Goal: Use online tool/utility: Utilize a website feature to perform a specific function

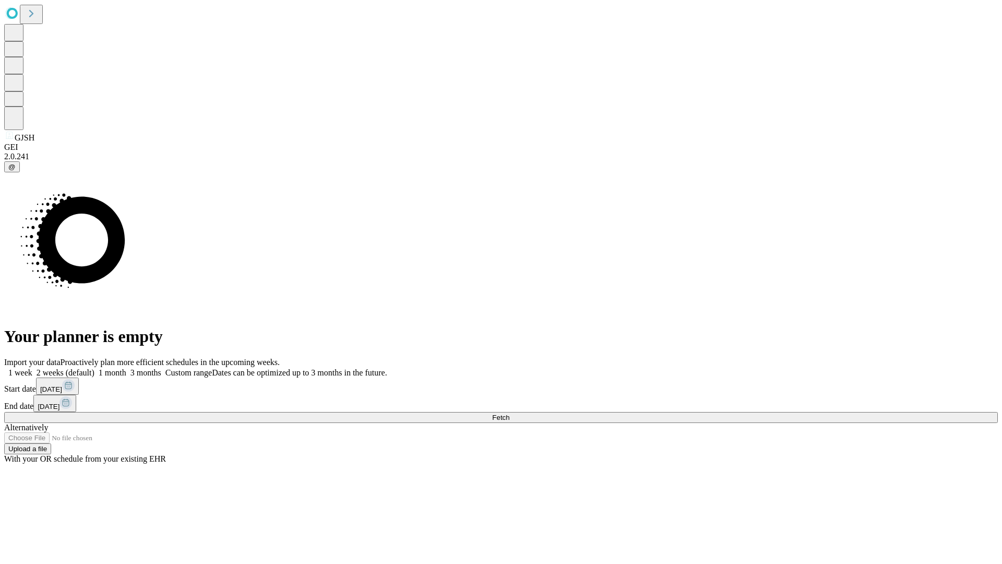
click at [509, 413] on span "Fetch" at bounding box center [500, 417] width 17 height 8
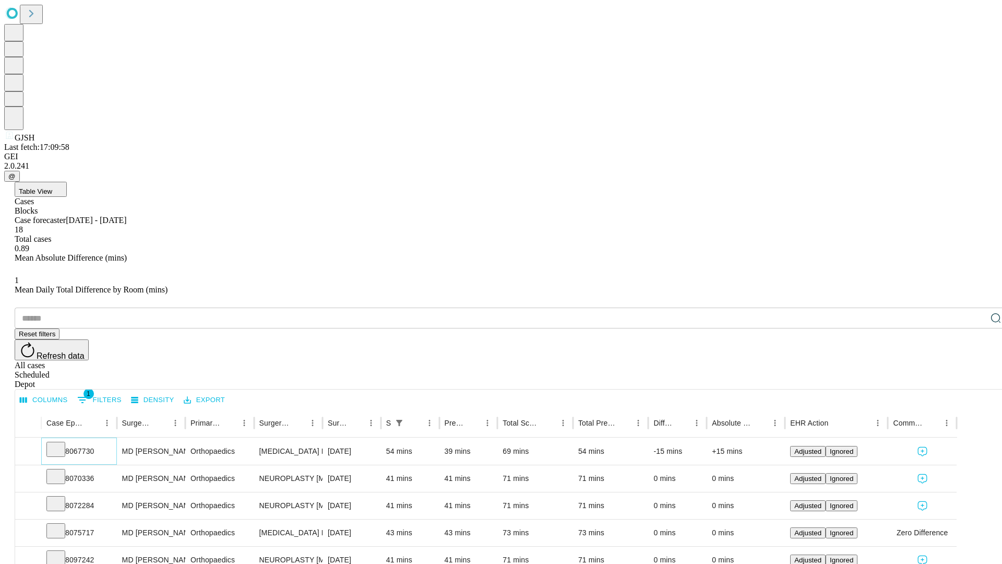
click at [61, 443] on icon at bounding box center [56, 448] width 10 height 10
